Goal: Register for event/course

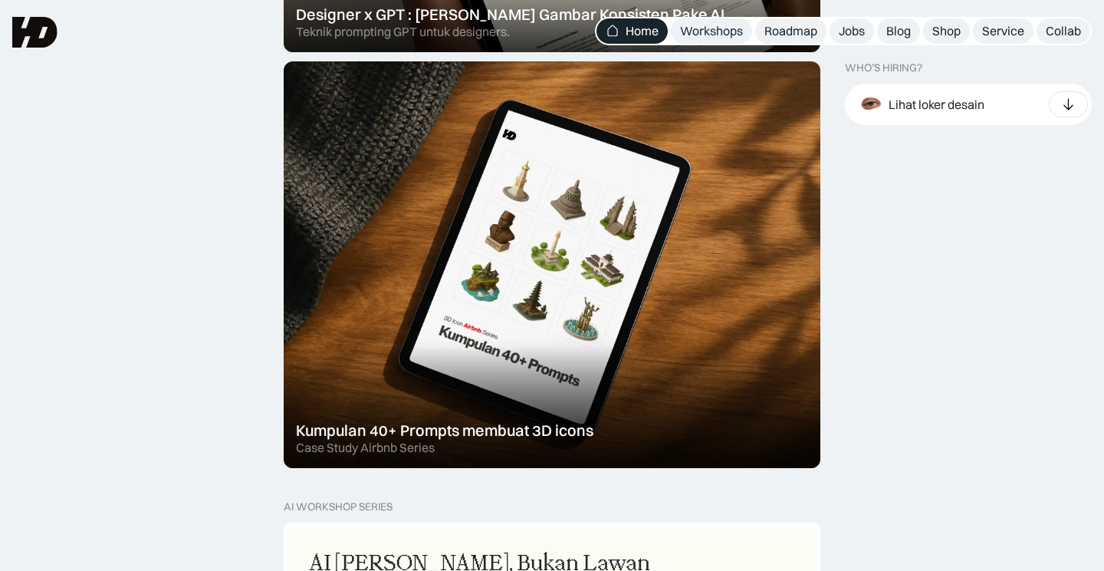
scroll to position [646, 0]
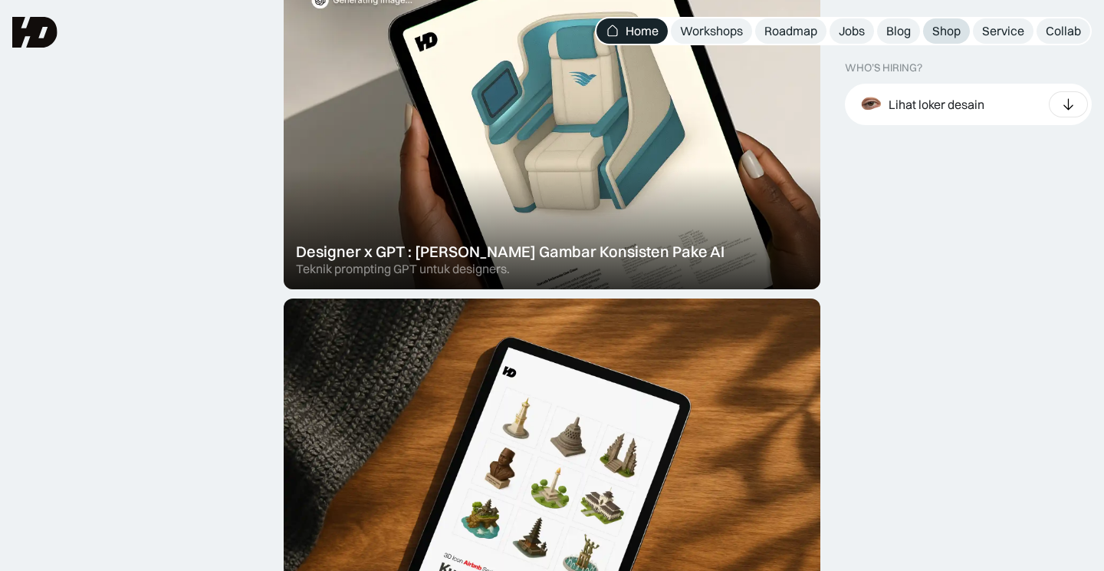
click at [935, 31] on div "Shop" at bounding box center [947, 31] width 28 height 16
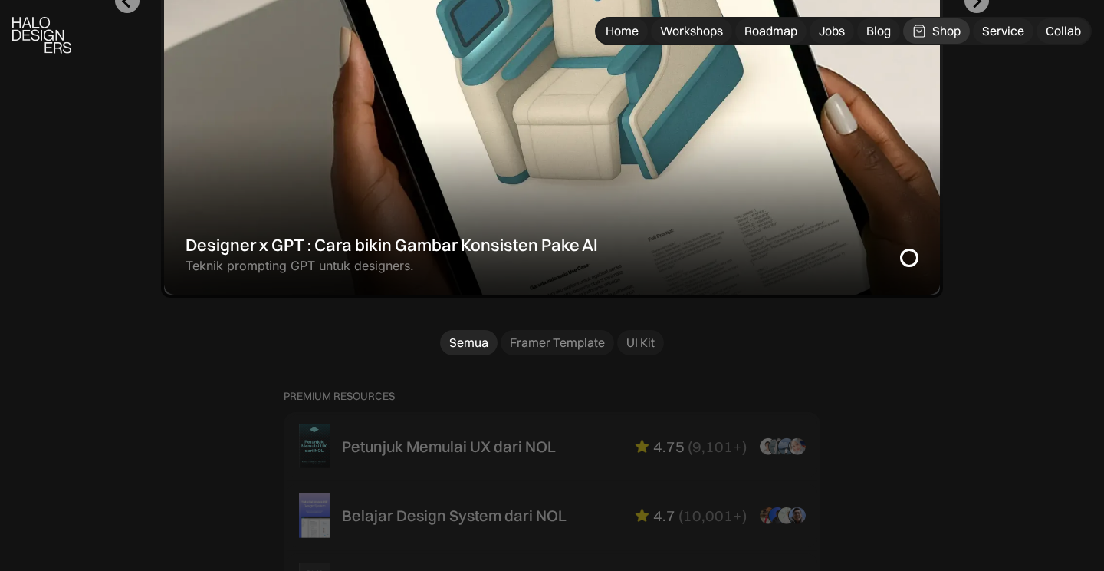
scroll to position [914, 0]
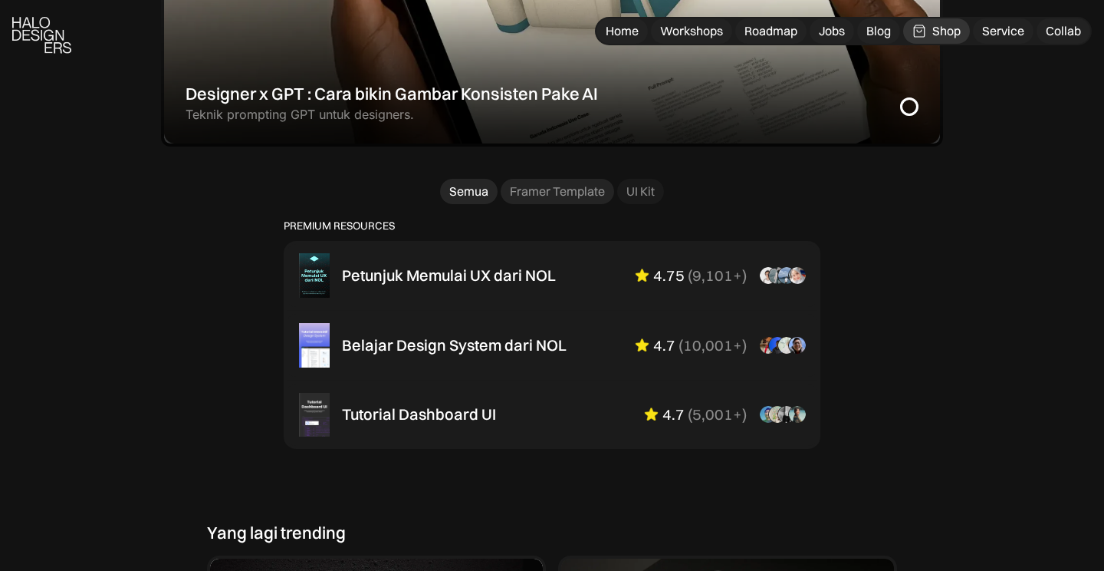
click at [552, 191] on div "Framer Template" at bounding box center [557, 191] width 95 height 16
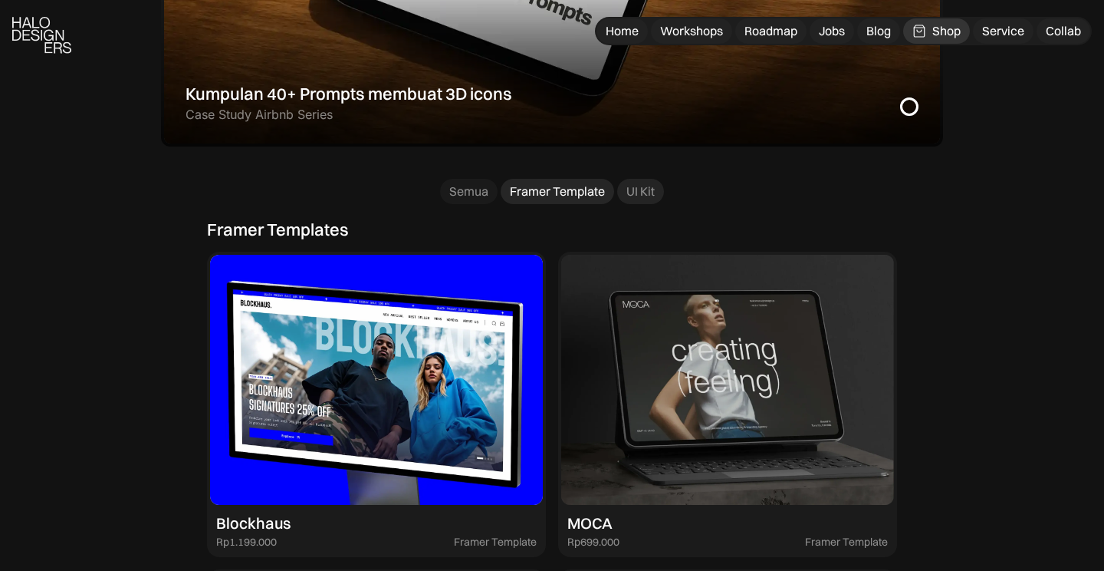
click at [650, 193] on div "UI Kit" at bounding box center [641, 191] width 28 height 16
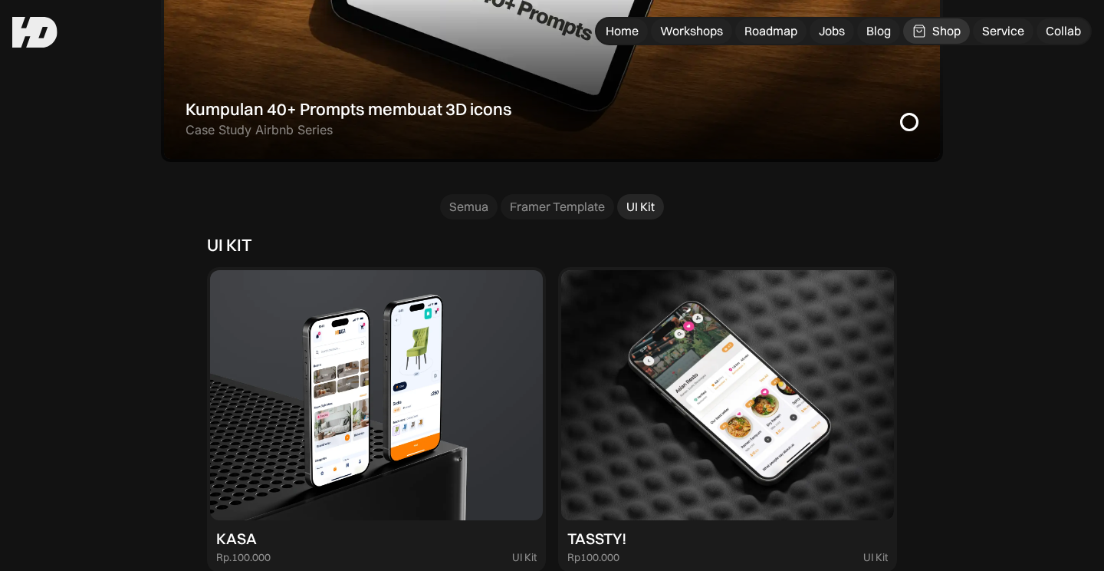
scroll to position [894, 0]
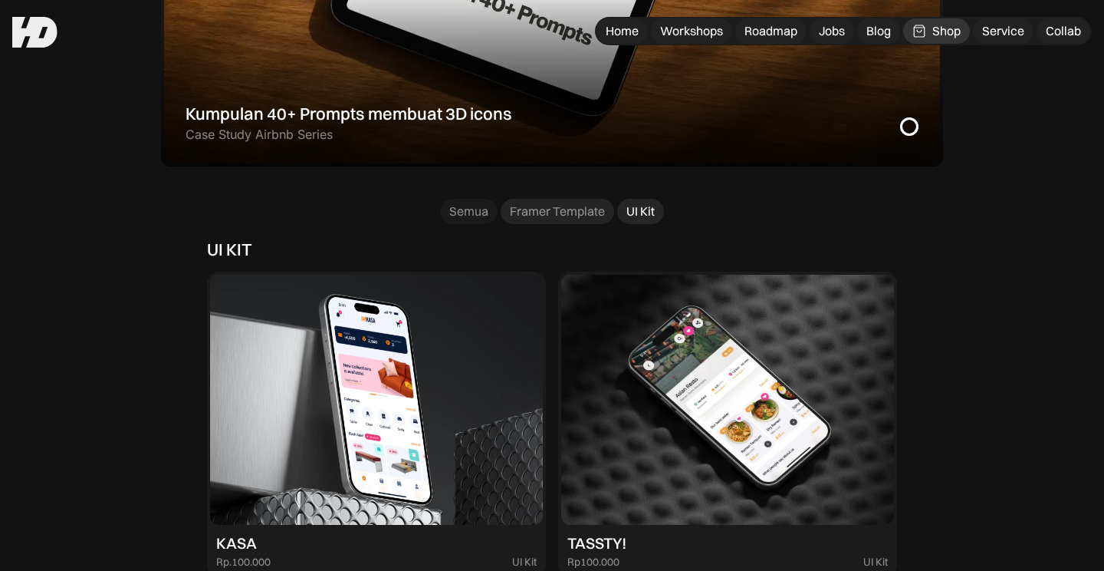
click at [554, 206] on div "Framer Template" at bounding box center [557, 211] width 95 height 16
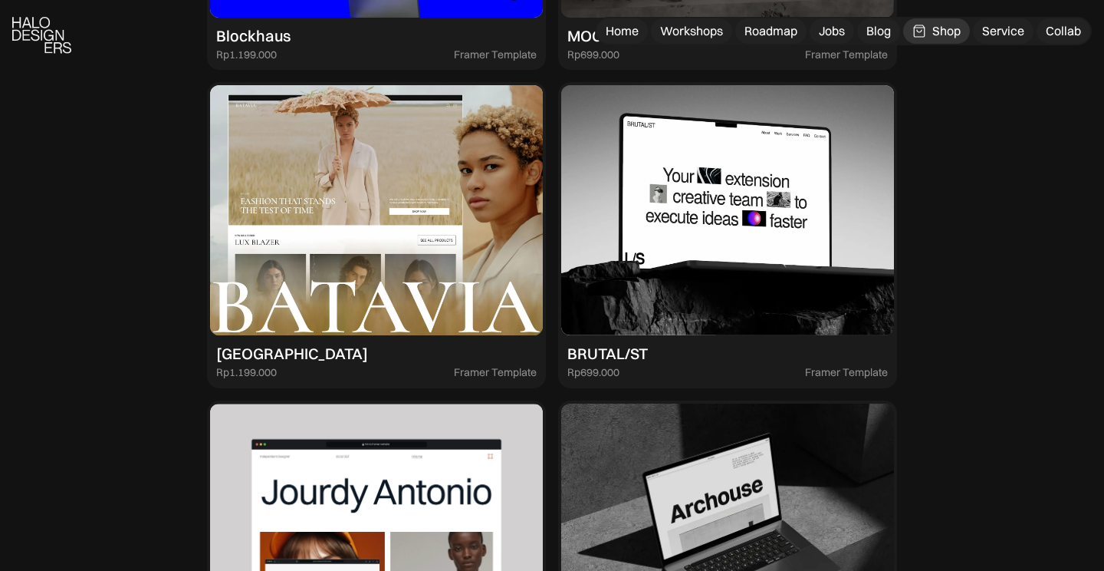
scroll to position [1400, 0]
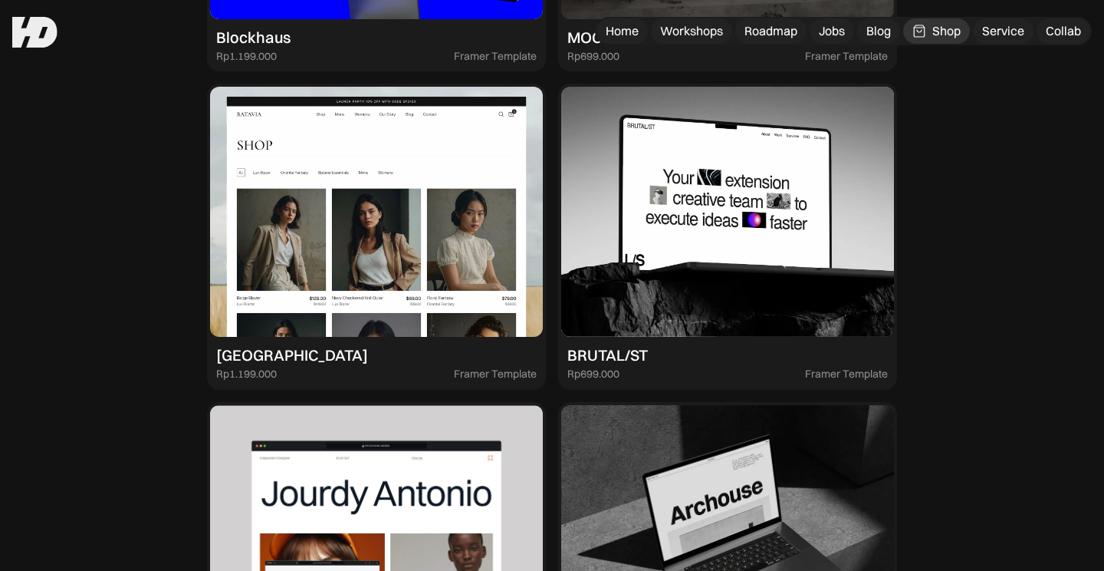
click at [416, 247] on img at bounding box center [376, 212] width 333 height 250
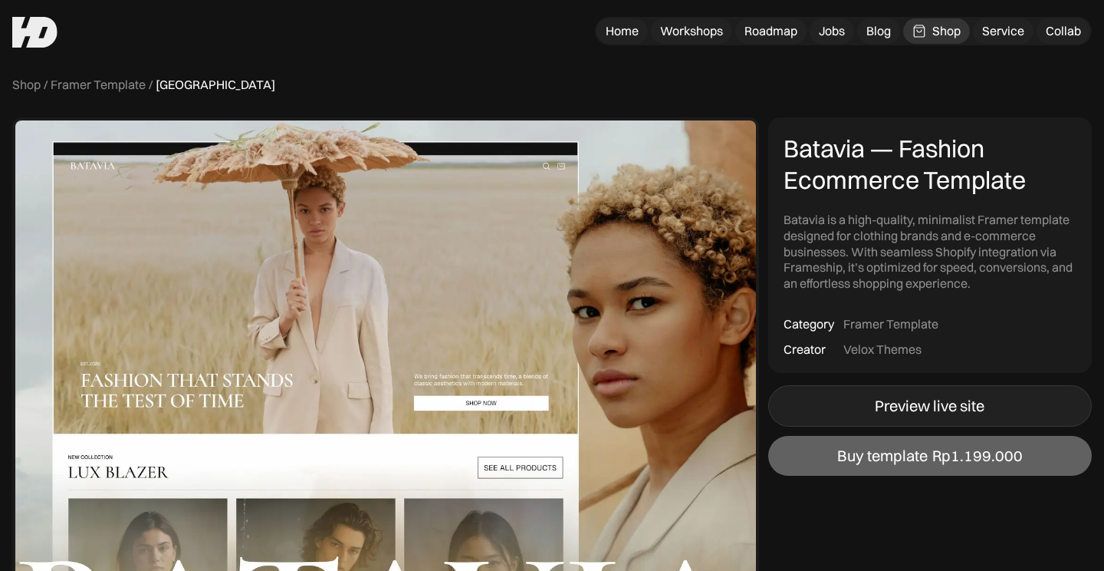
click at [893, 405] on div "Preview live site" at bounding box center [930, 405] width 110 height 18
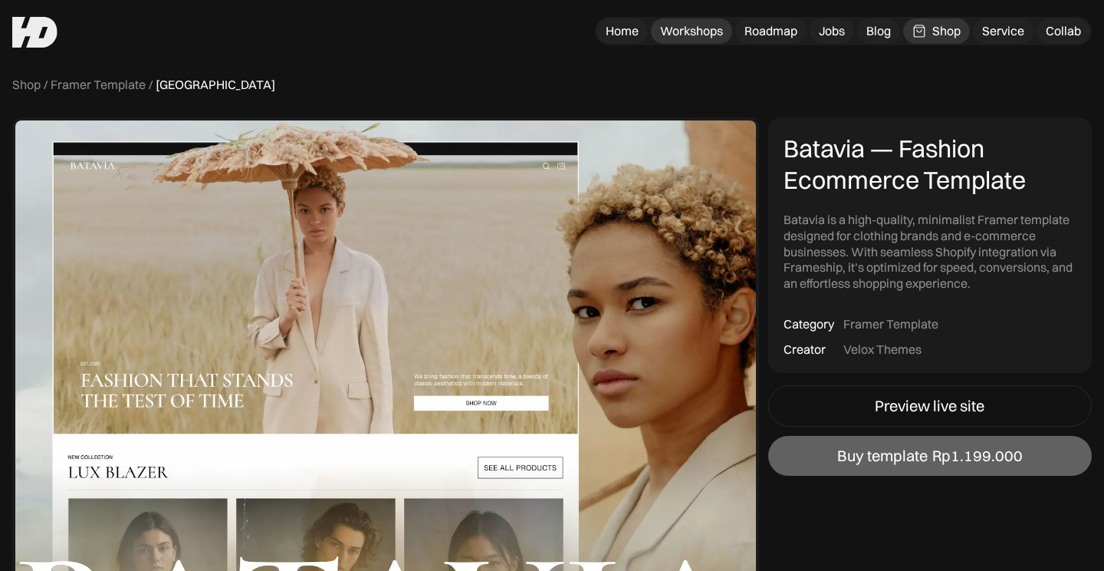
click at [703, 31] on div "Workshops" at bounding box center [691, 31] width 63 height 16
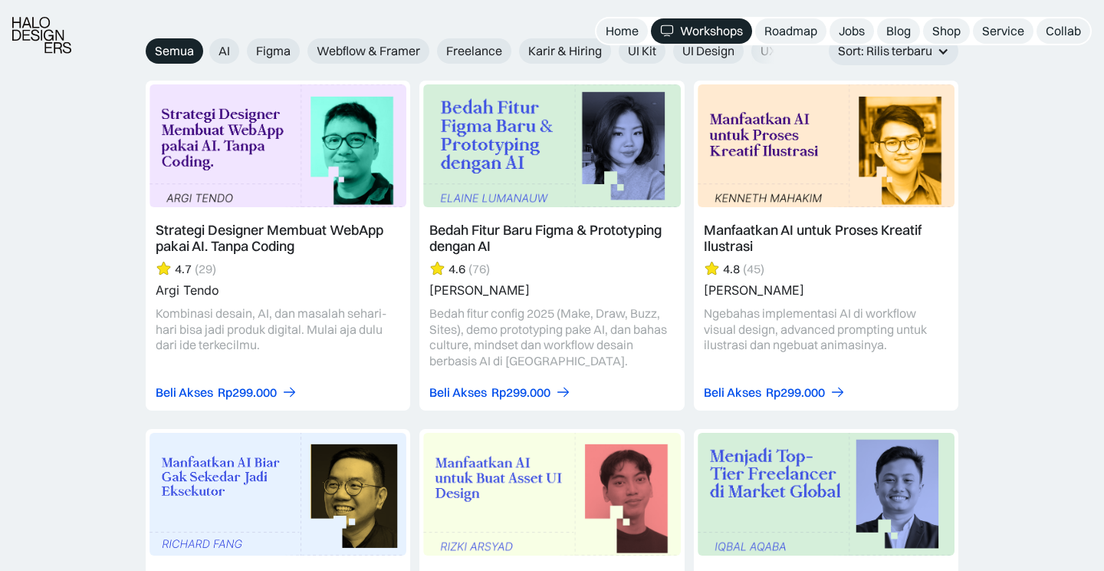
scroll to position [1765, 0]
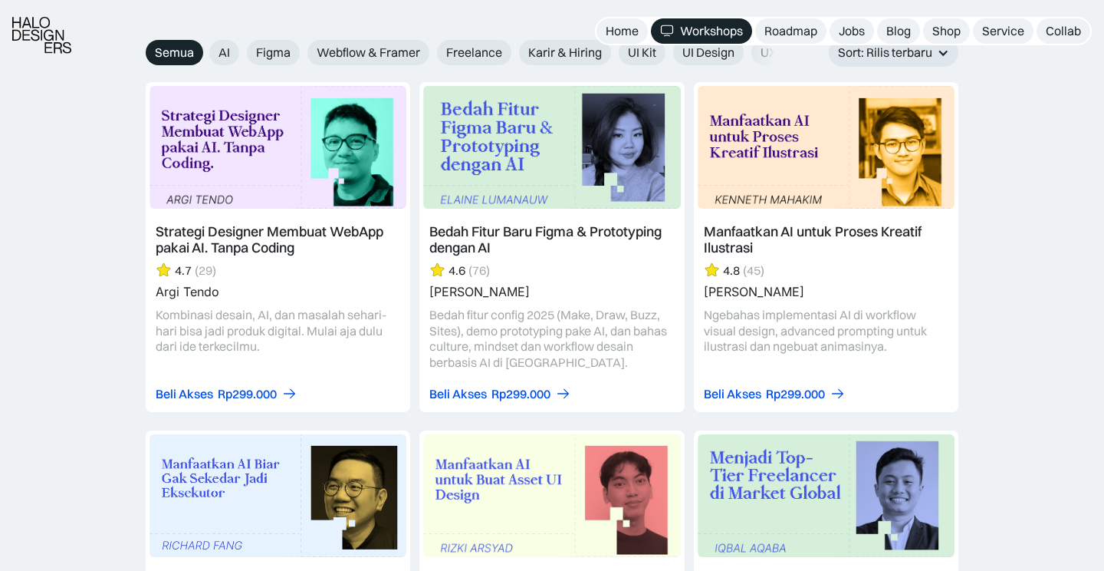
click at [305, 340] on link at bounding box center [278, 247] width 265 height 330
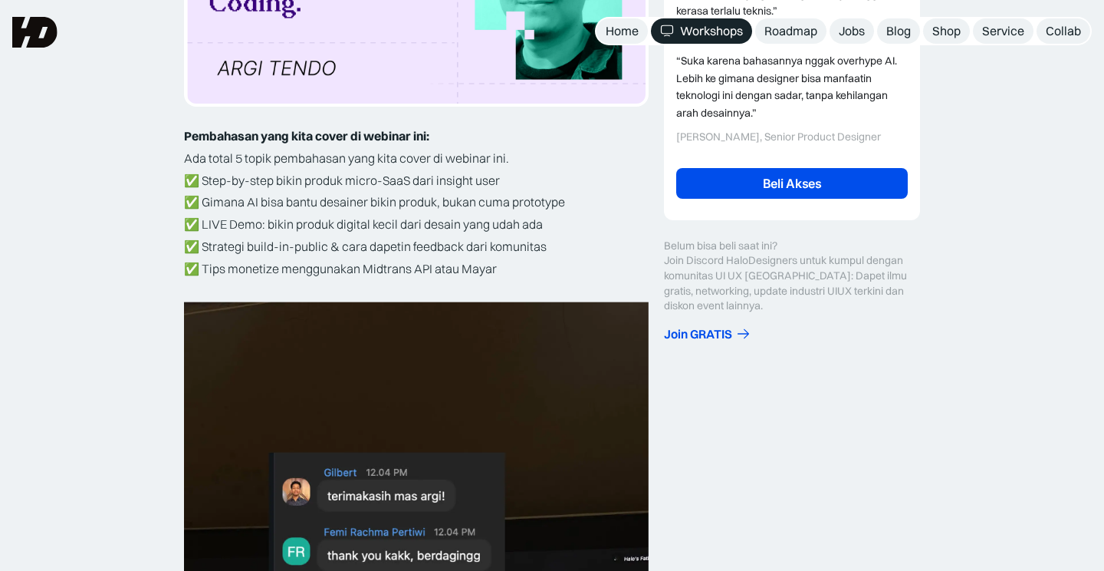
scroll to position [429, 0]
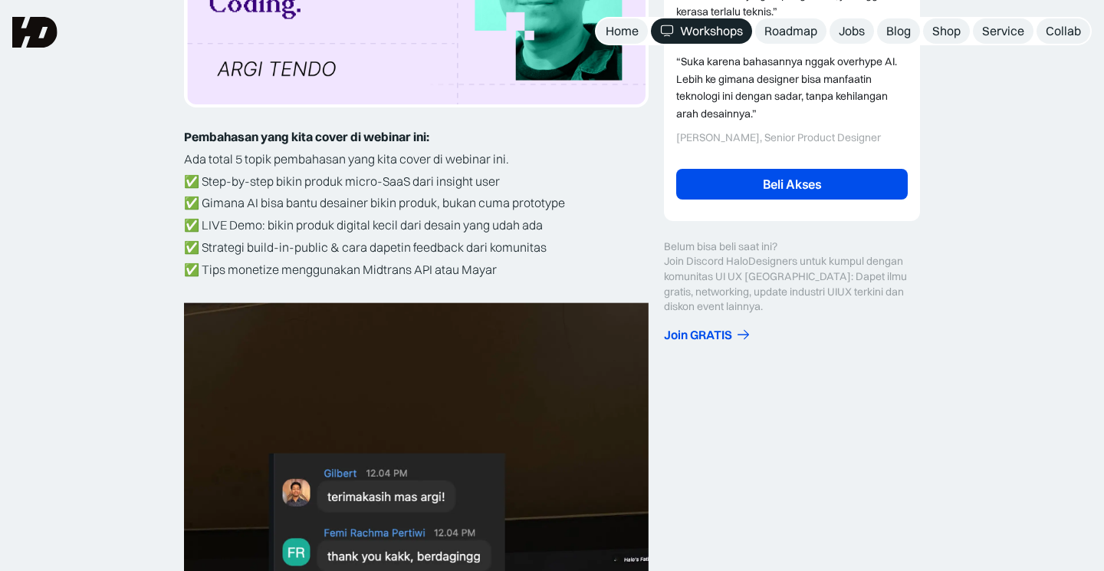
click at [832, 189] on link "Beli Akses" at bounding box center [792, 184] width 232 height 31
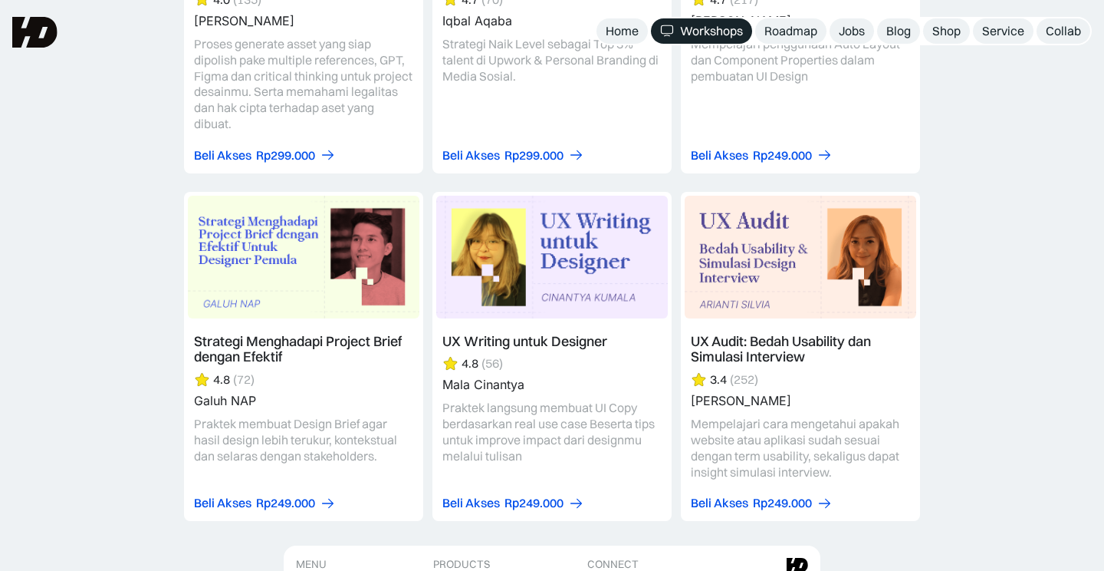
scroll to position [4754, 0]
